Goal: Information Seeking & Learning: Check status

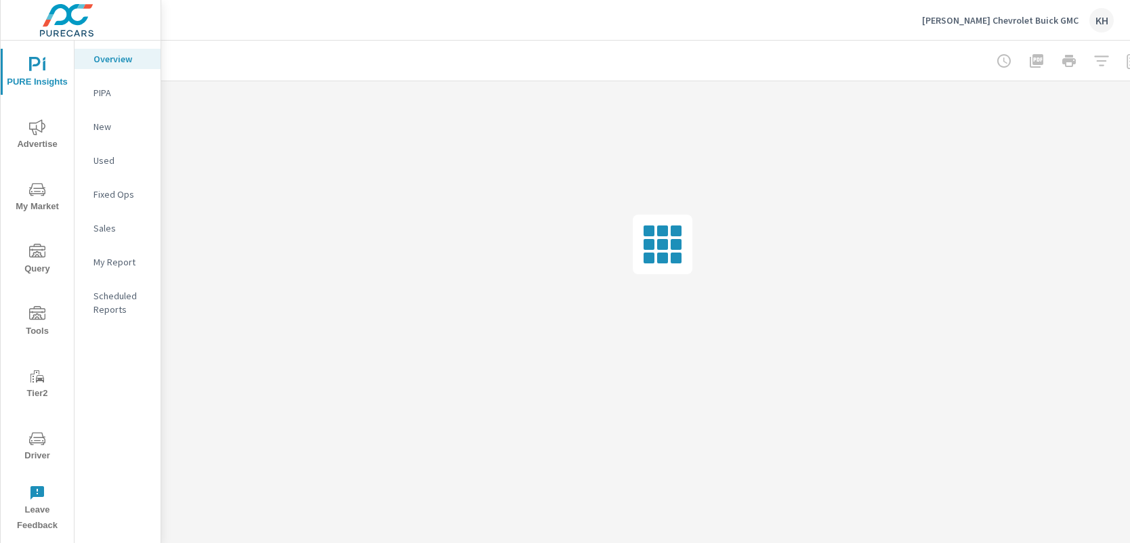
click at [43, 438] on icon "nav menu" at bounding box center [37, 439] width 16 height 16
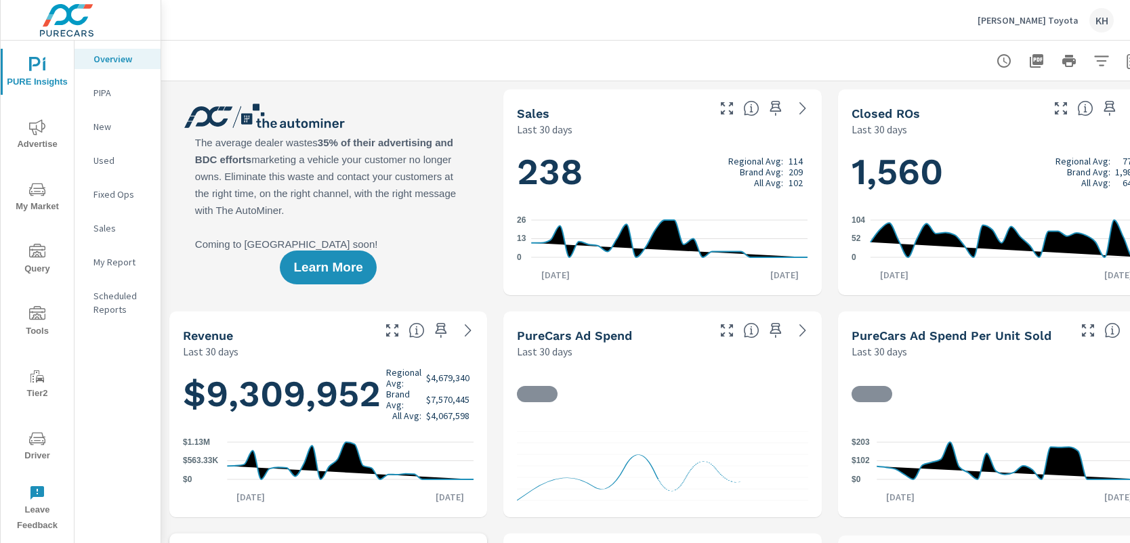
click at [51, 432] on span "Driver" at bounding box center [37, 447] width 65 height 33
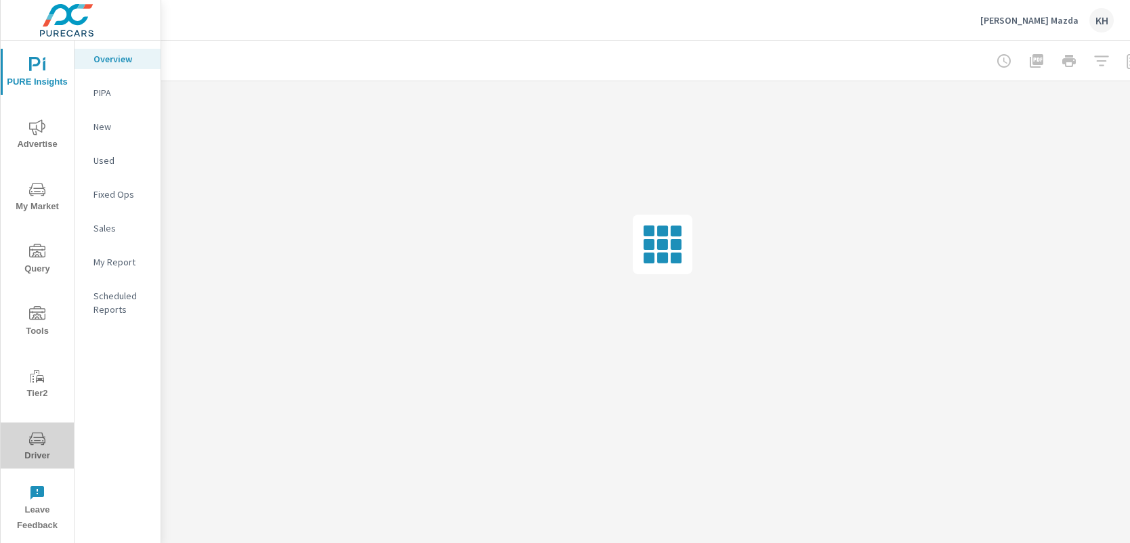
click at [45, 435] on icon "nav menu" at bounding box center [37, 439] width 16 height 16
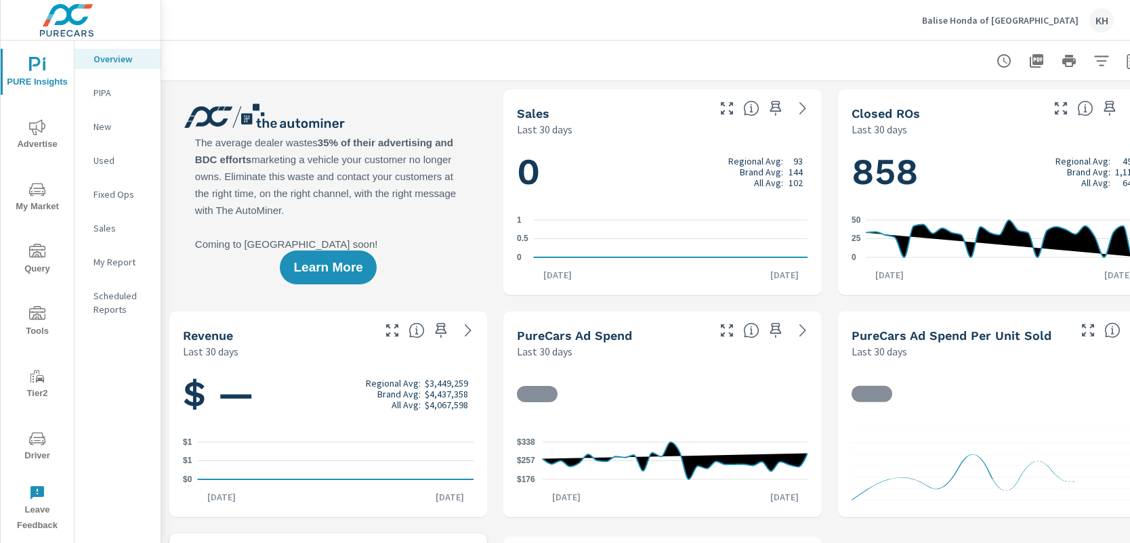
scroll to position [1, 0]
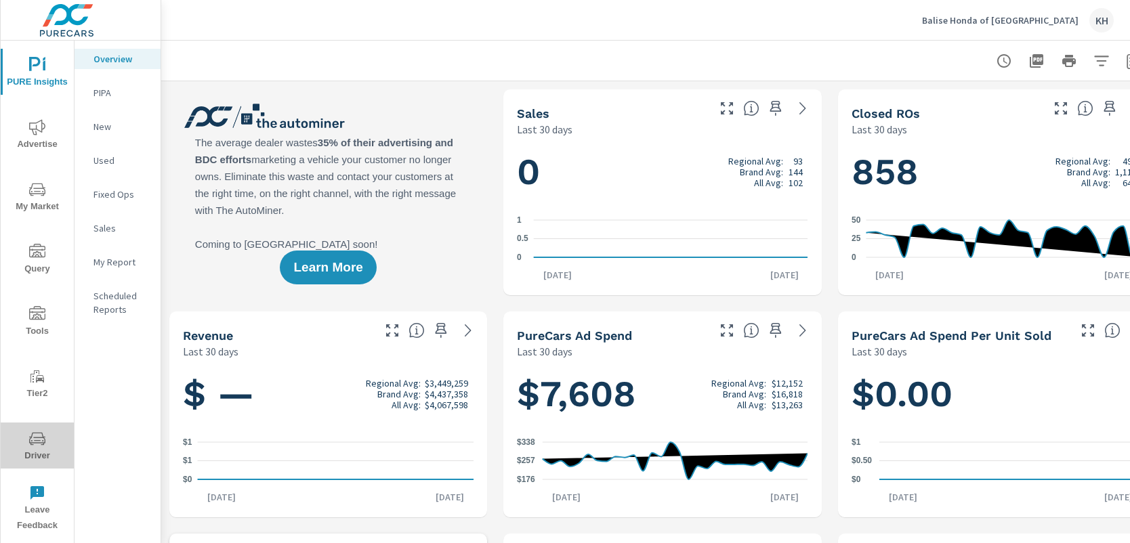
click at [36, 441] on icon "nav menu" at bounding box center [37, 439] width 16 height 16
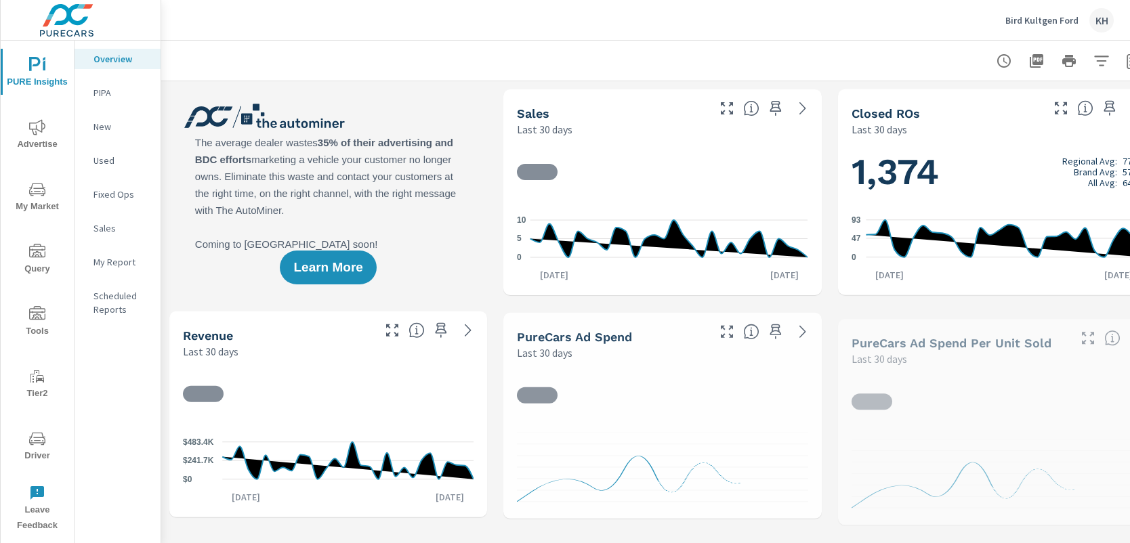
scroll to position [1, 0]
click at [37, 444] on icon "nav menu" at bounding box center [37, 439] width 16 height 16
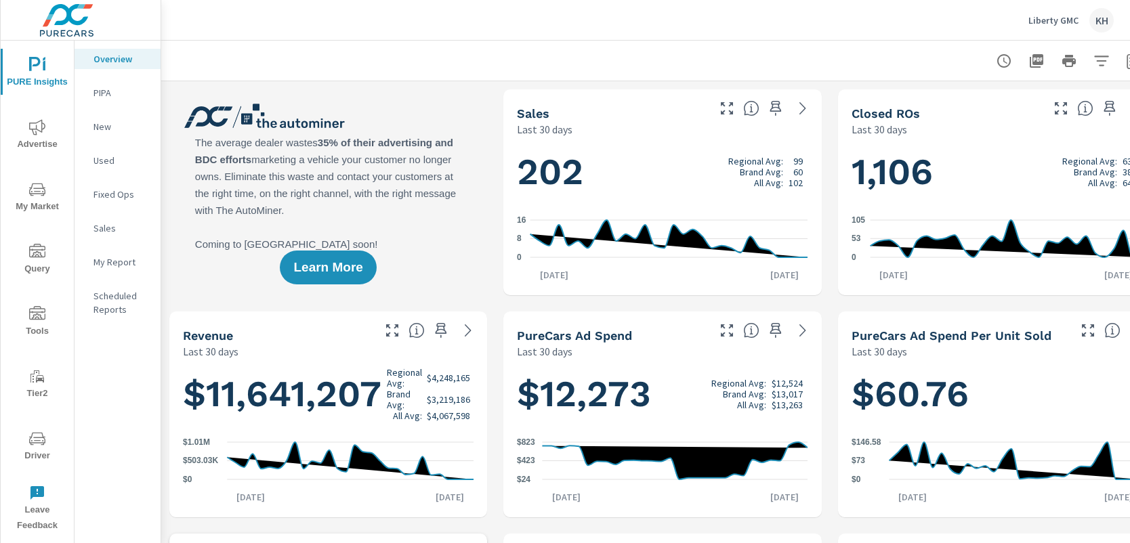
click at [35, 432] on icon "nav menu" at bounding box center [37, 439] width 16 height 16
